Goal: Transaction & Acquisition: Purchase product/service

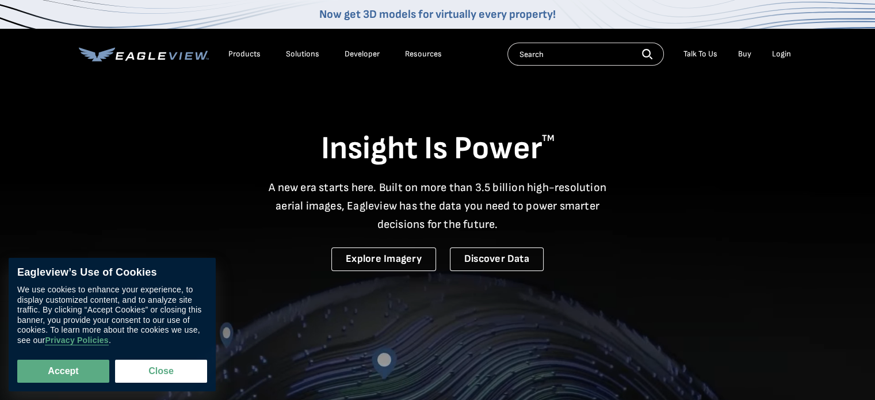
click at [789, 52] on div "Login" at bounding box center [781, 54] width 19 height 10
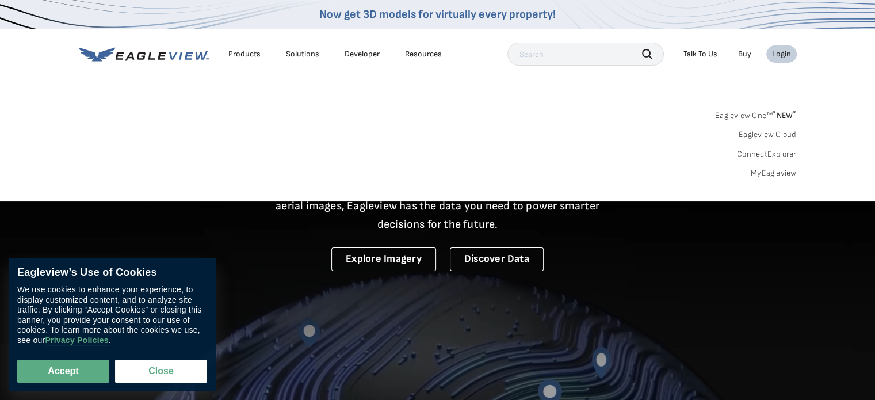
click at [746, 54] on link "Buy" at bounding box center [744, 54] width 13 height 10
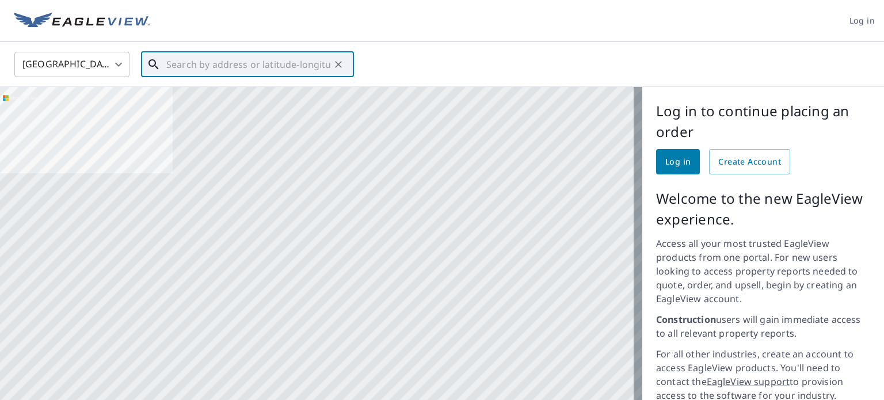
click at [315, 63] on input "text" at bounding box center [248, 64] width 164 height 32
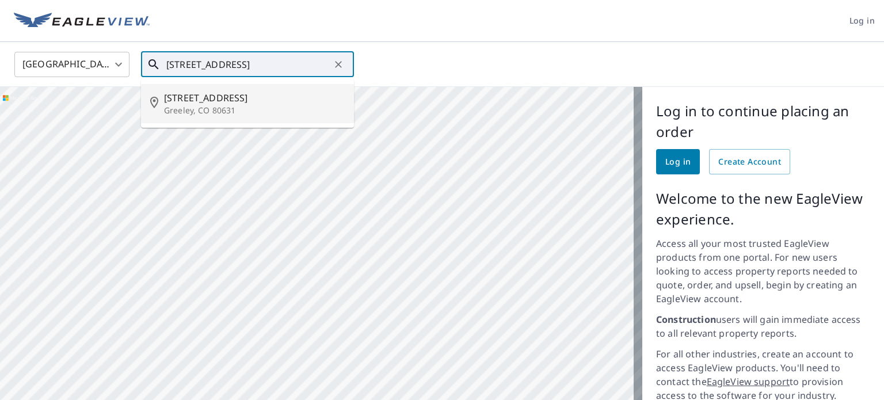
click at [234, 102] on span "[STREET_ADDRESS]" at bounding box center [254, 98] width 181 height 14
type input "1824 21st Street Rd Greeley, CO 80631"
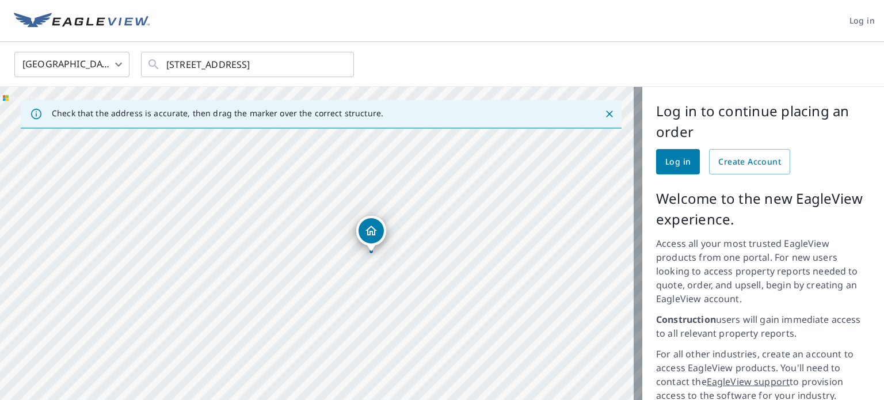
drag, startPoint x: 296, startPoint y: 306, endPoint x: 341, endPoint y: 287, distance: 48.7
click at [341, 287] on div "1824 21st Street Rd Greeley, CO 80631" at bounding box center [321, 310] width 642 height 446
drag, startPoint x: 372, startPoint y: 235, endPoint x: 326, endPoint y: 255, distance: 50.3
click at [326, 255] on div "1824 21st Street Rd Greeley, CO 80631" at bounding box center [321, 310] width 642 height 446
click at [665, 158] on span "Log in" at bounding box center [677, 162] width 25 height 14
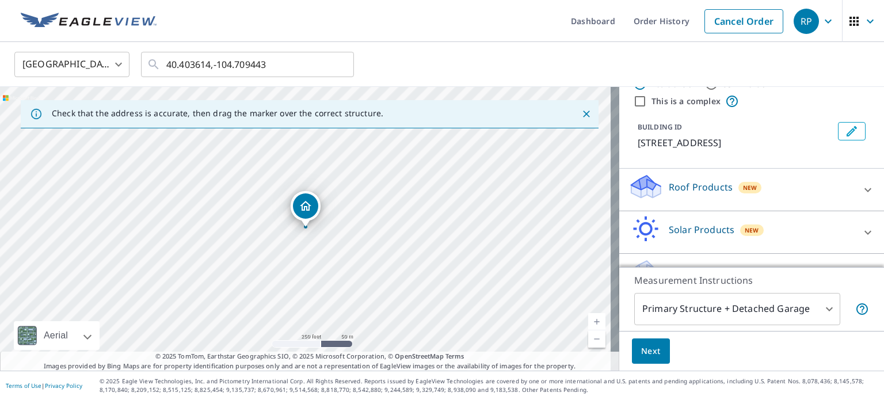
scroll to position [58, 0]
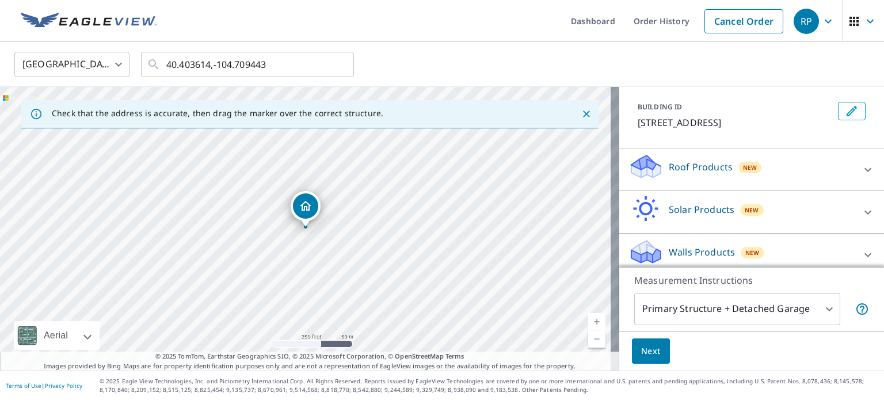
click at [787, 170] on div "Roof Products New" at bounding box center [741, 169] width 226 height 33
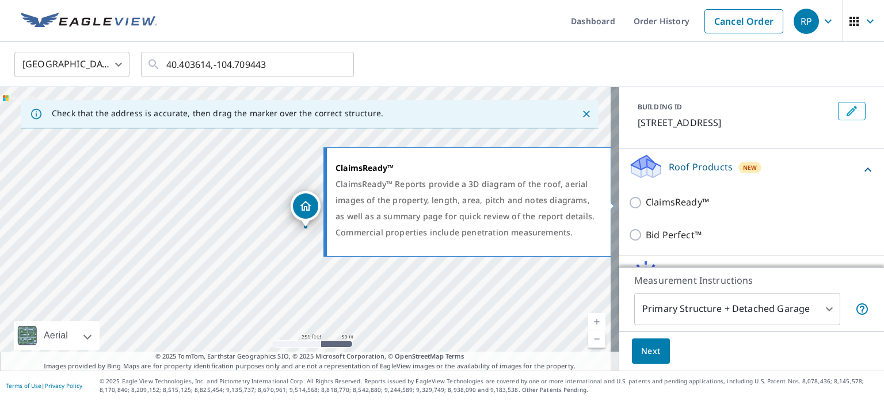
click at [631, 201] on input "ClaimsReady™" at bounding box center [636, 203] width 17 height 14
checkbox input "true"
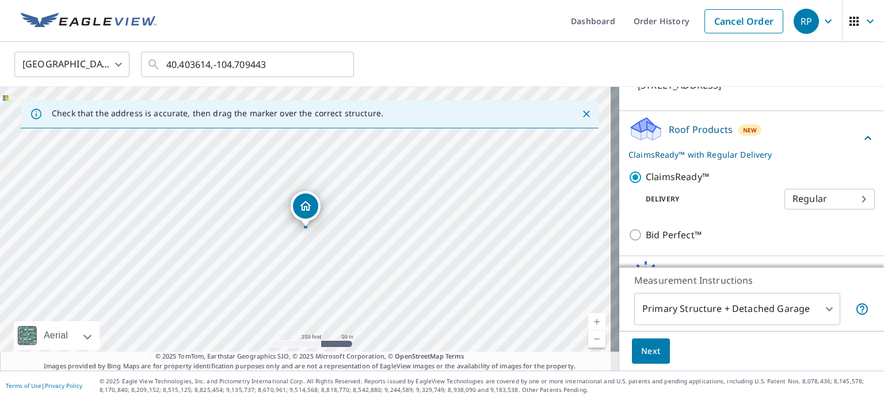
scroll to position [115, 0]
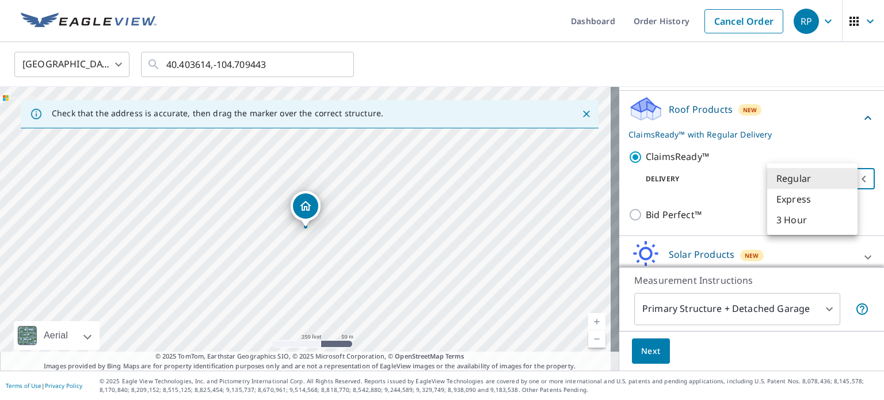
click at [795, 178] on body "RP RP Dashboard Order History Cancel Order RP [GEOGRAPHIC_DATA] US ​ 40.403614,…" at bounding box center [442, 200] width 884 height 400
click at [795, 178] on li "Regular" at bounding box center [812, 178] width 90 height 21
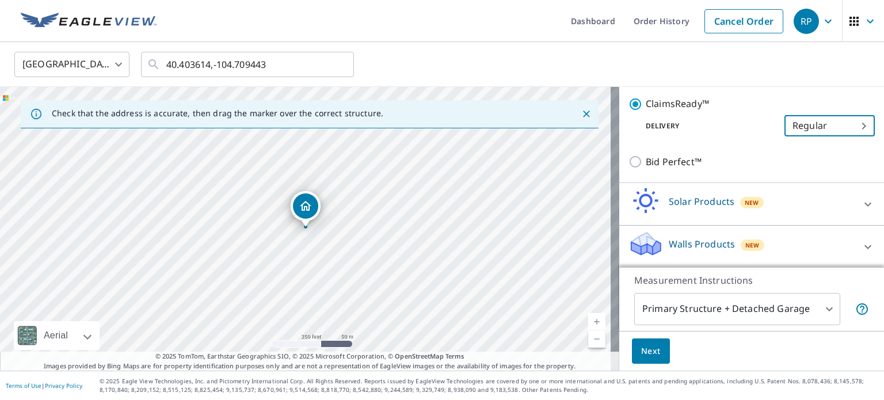
click at [811, 312] on body "RP RP Dashboard Order History Cancel Order RP [GEOGRAPHIC_DATA] US ​ 40.403614,…" at bounding box center [442, 200] width 884 height 400
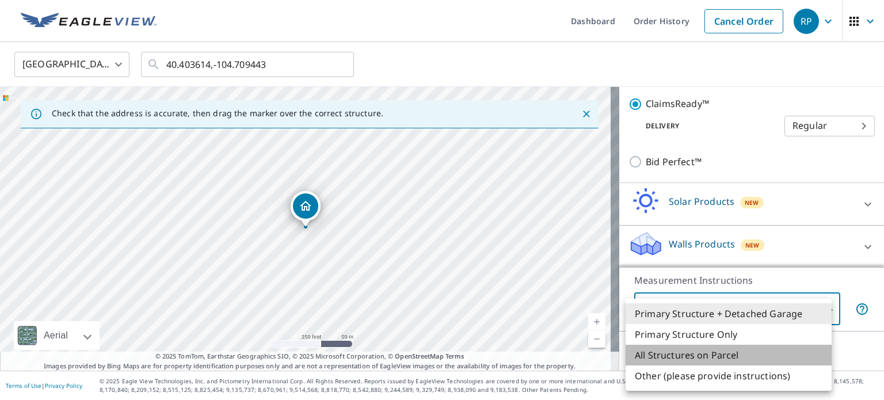
click at [722, 357] on li "All Structures on Parcel" at bounding box center [729, 355] width 206 height 21
type input "3"
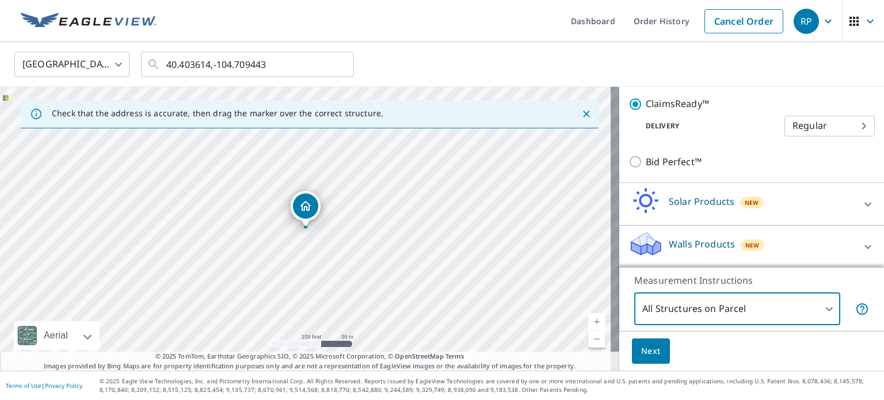
click at [641, 356] on span "Next" at bounding box center [651, 351] width 20 height 14
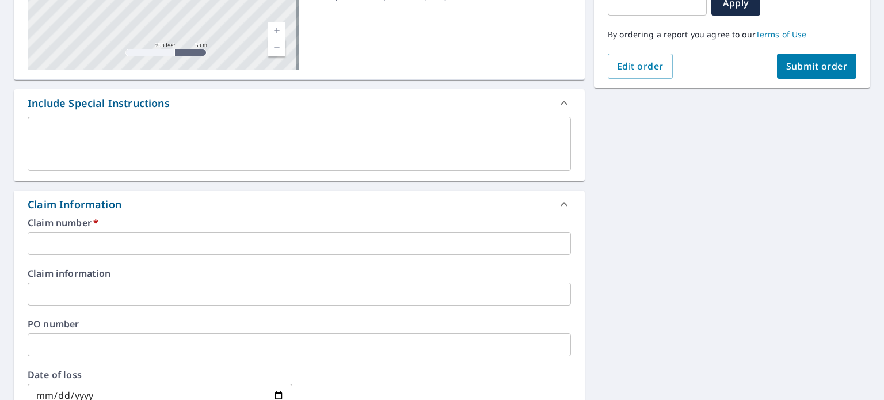
scroll to position [288, 0]
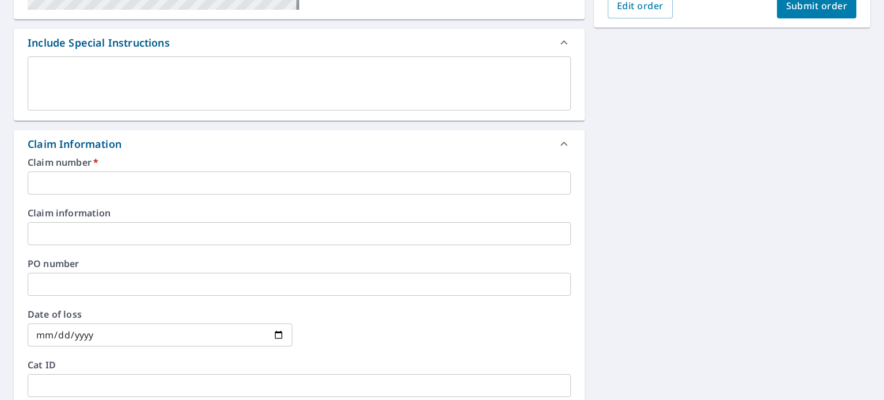
drag, startPoint x: 143, startPoint y: 186, endPoint x: 207, endPoint y: 186, distance: 63.9
click at [143, 186] on input "text" at bounding box center [299, 182] width 543 height 23
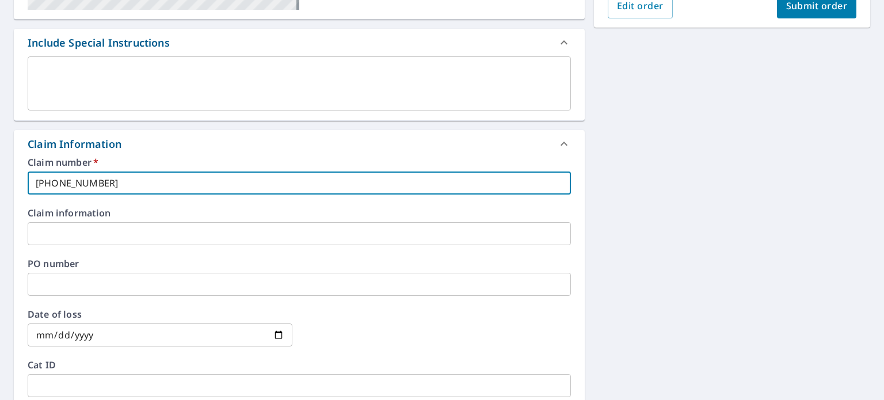
type input "[PHONE_NUMBER]"
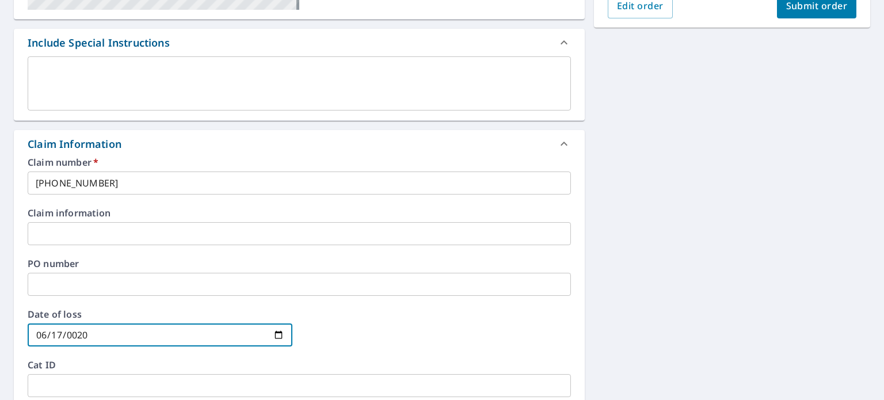
type input "0200-06-17"
type input "0025-06-17"
type input "[DATE]"
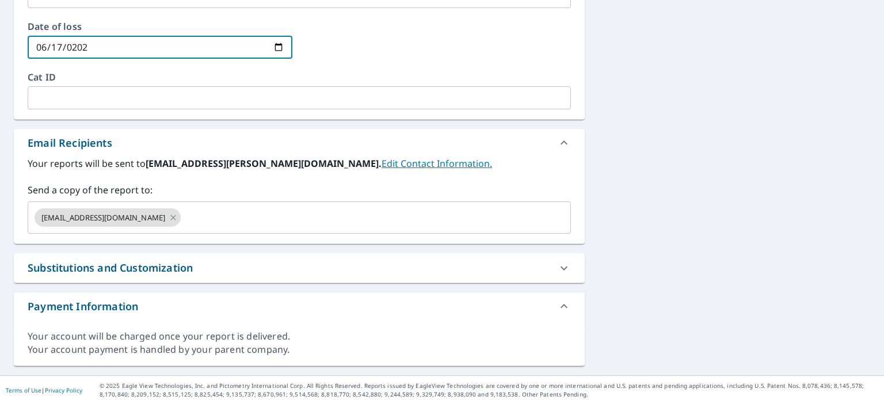
scroll to position [579, 0]
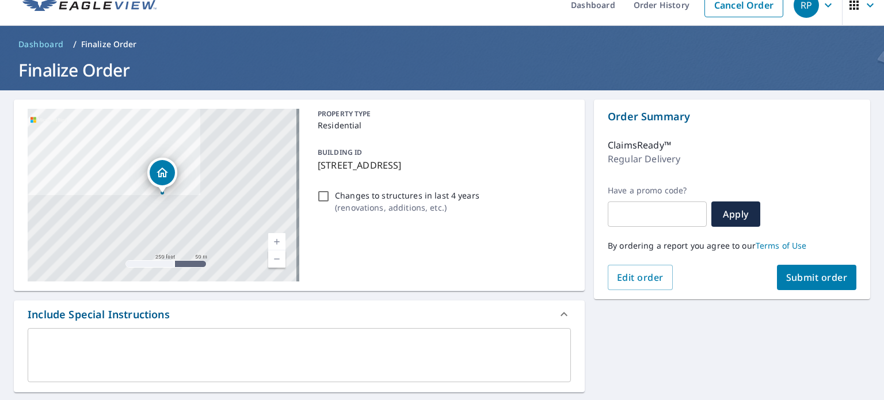
scroll to position [0, 0]
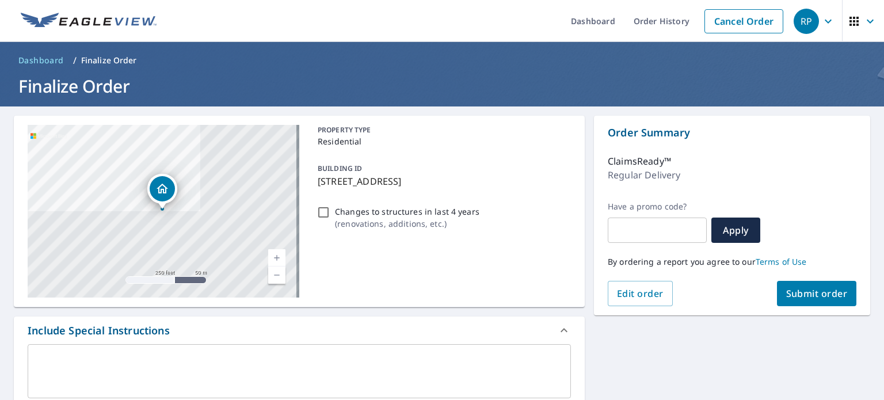
click at [824, 293] on span "Submit order" at bounding box center [817, 293] width 62 height 13
